Goal: Information Seeking & Learning: Learn about a topic

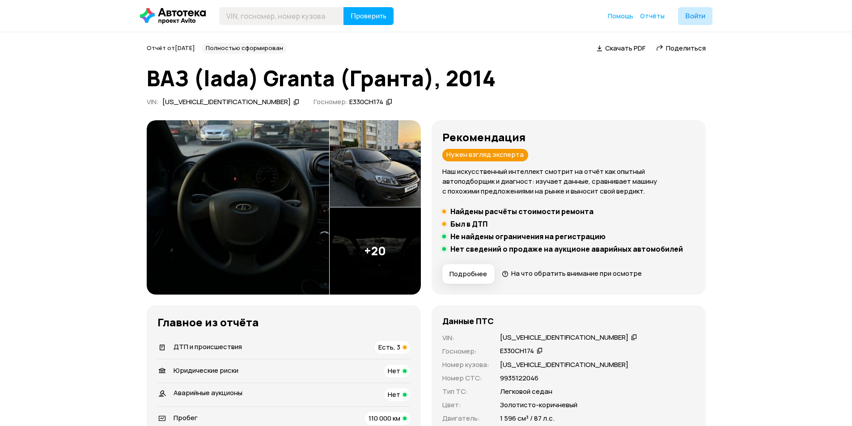
click at [388, 188] on img at bounding box center [375, 163] width 91 height 87
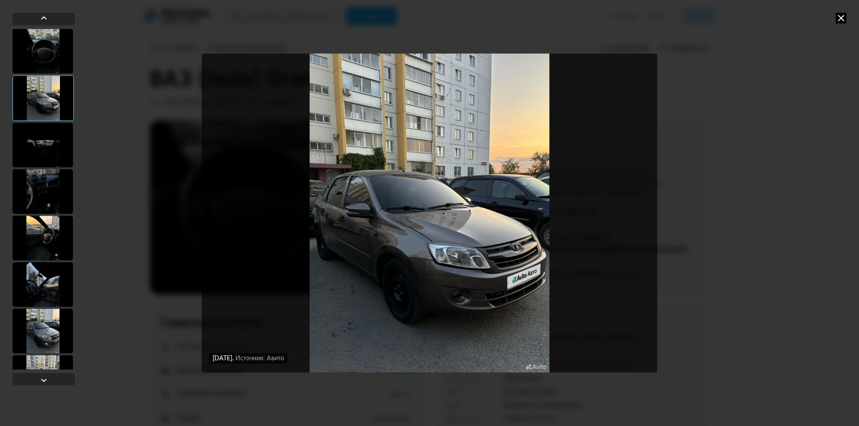
click at [589, 226] on img "Go to Slide 2" at bounding box center [429, 213] width 455 height 320
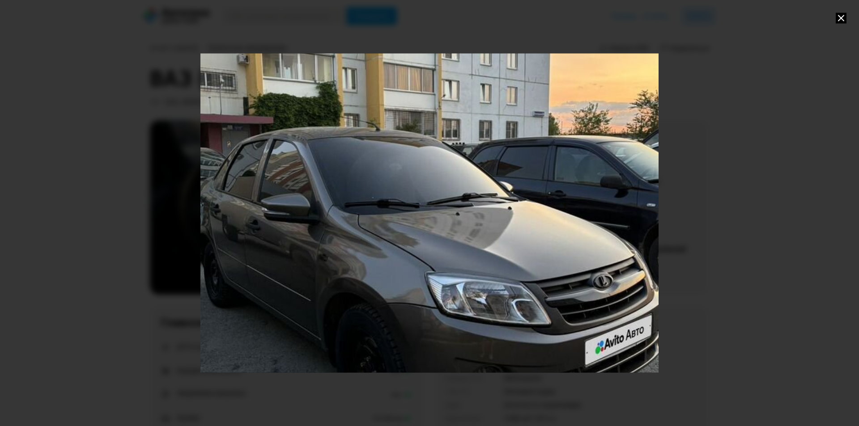
click at [666, 218] on div at bounding box center [429, 213] width 859 height 426
click at [682, 198] on div at bounding box center [429, 213] width 859 height 426
click at [656, 212] on div "Go to Slide 2" at bounding box center [429, 213] width 916 height 639
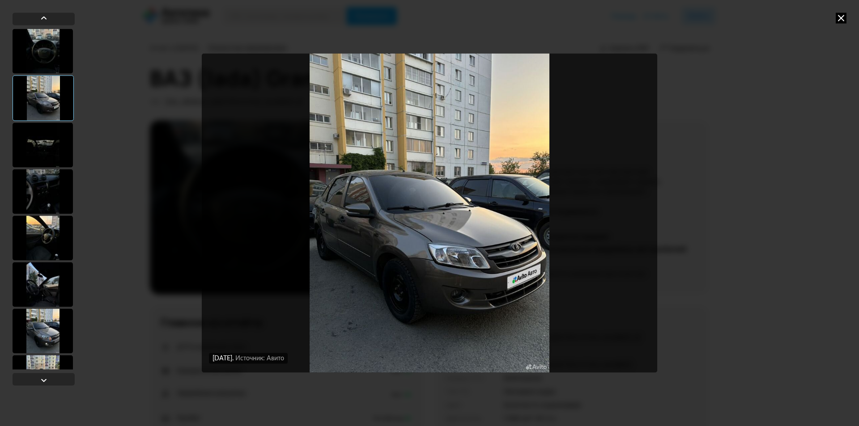
click at [683, 208] on div "[DATE] Источник: Авито [DATE] Источник: Авито [DATE] Источник: Авито" at bounding box center [429, 213] width 859 height 426
click at [37, 146] on div at bounding box center [43, 145] width 60 height 45
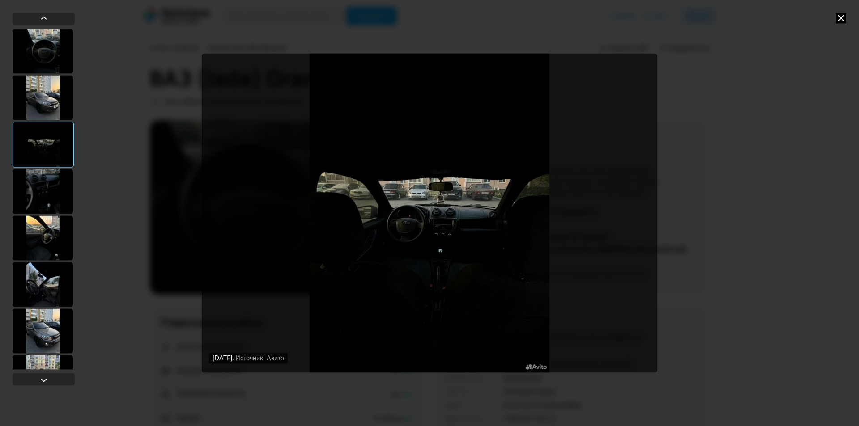
click at [50, 200] on div at bounding box center [43, 191] width 60 height 45
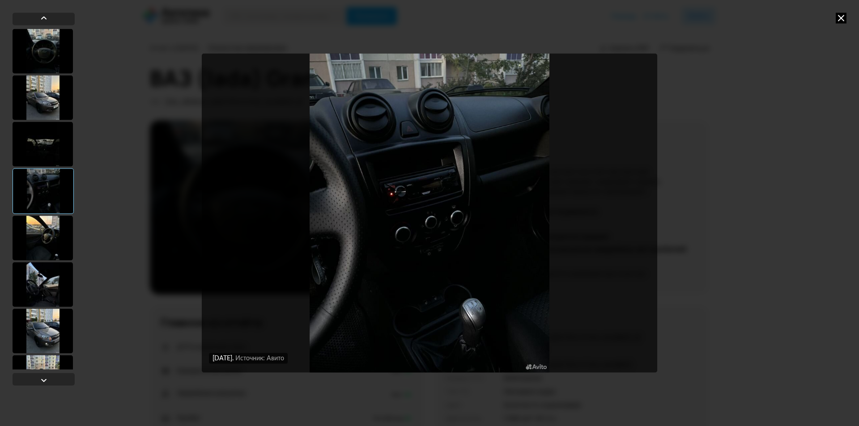
click at [690, 199] on div "[DATE] Источник: Авито [DATE] Источник: Авито [DATE] Источник: Авито [DATE] Ист…" at bounding box center [429, 213] width 859 height 426
click at [833, 21] on div "[DATE] Источник: Авито [DATE] Источник: Авито [DATE] Источник: Авито [DATE] Ист…" at bounding box center [429, 213] width 859 height 426
click at [844, 17] on icon at bounding box center [840, 18] width 11 height 11
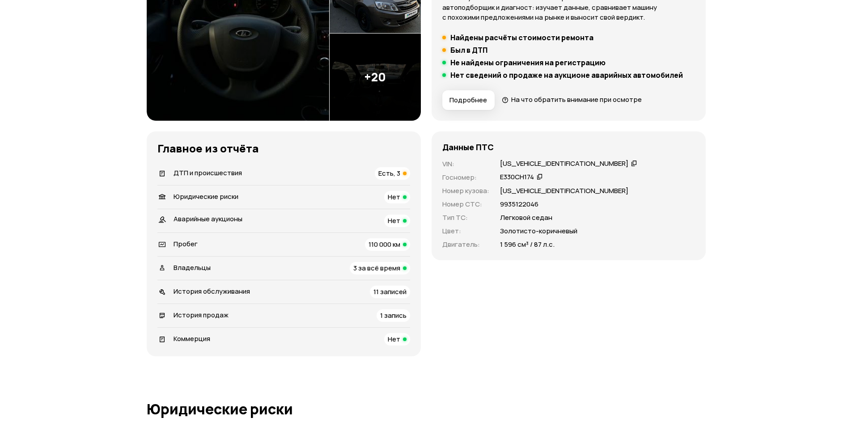
scroll to position [179, 0]
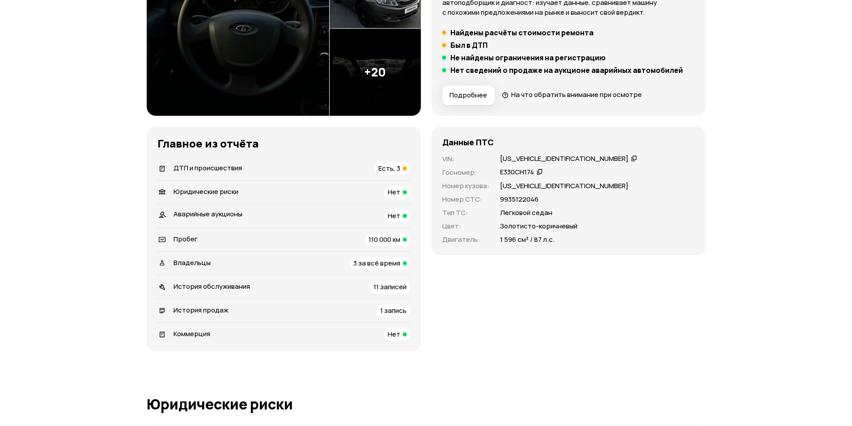
click at [389, 172] on span "Есть, 3" at bounding box center [389, 168] width 22 height 9
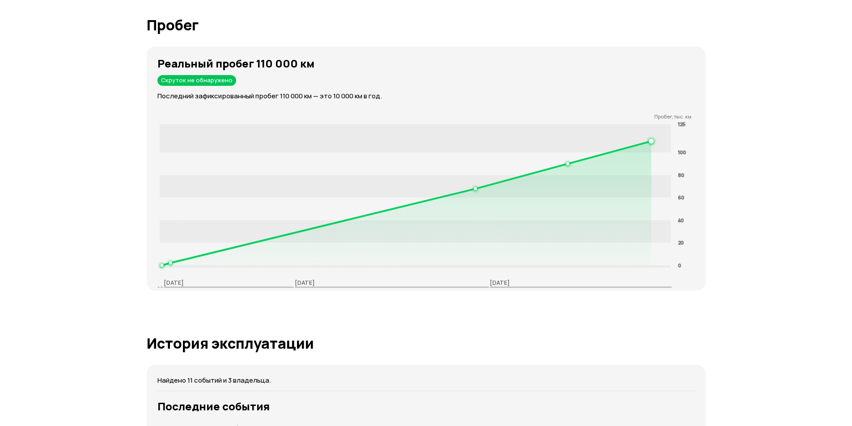
scroll to position [1374, 0]
